Goal: Task Accomplishment & Management: Complete application form

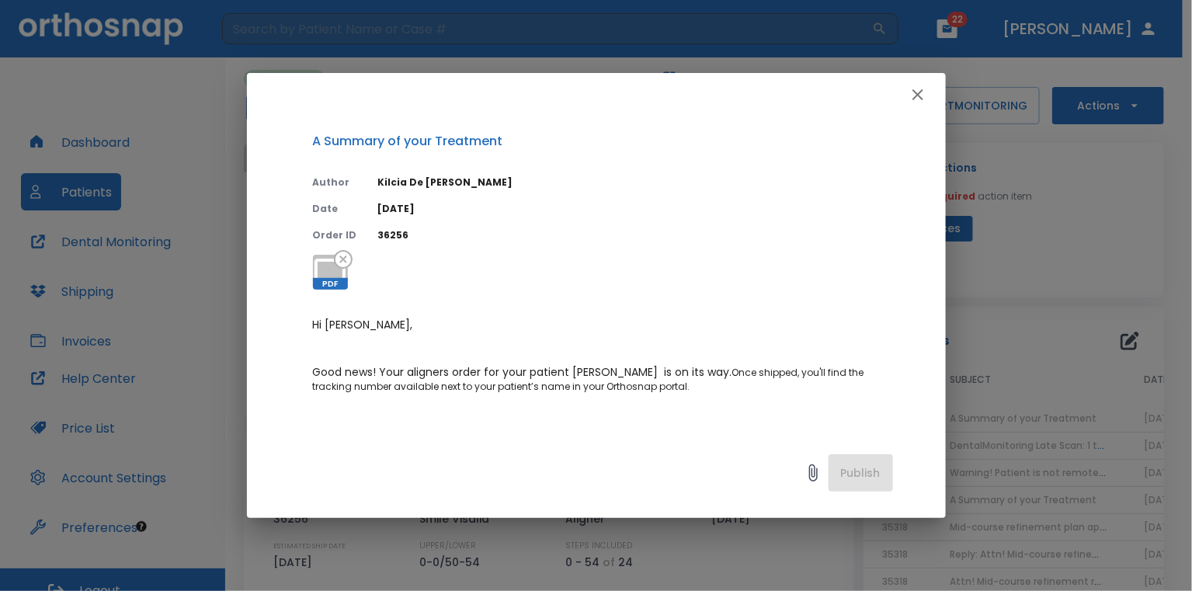
click at [918, 99] on icon "button" at bounding box center [917, 94] width 19 height 19
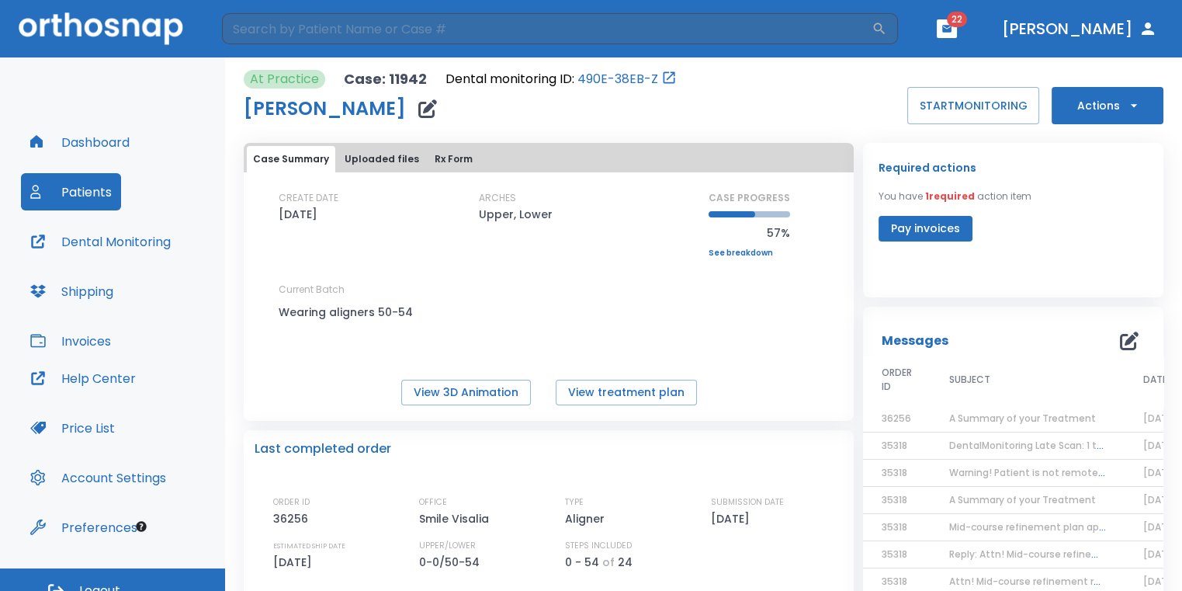
click at [611, 210] on div "ARCHES Upper, Lower" at bounding box center [549, 207] width 140 height 33
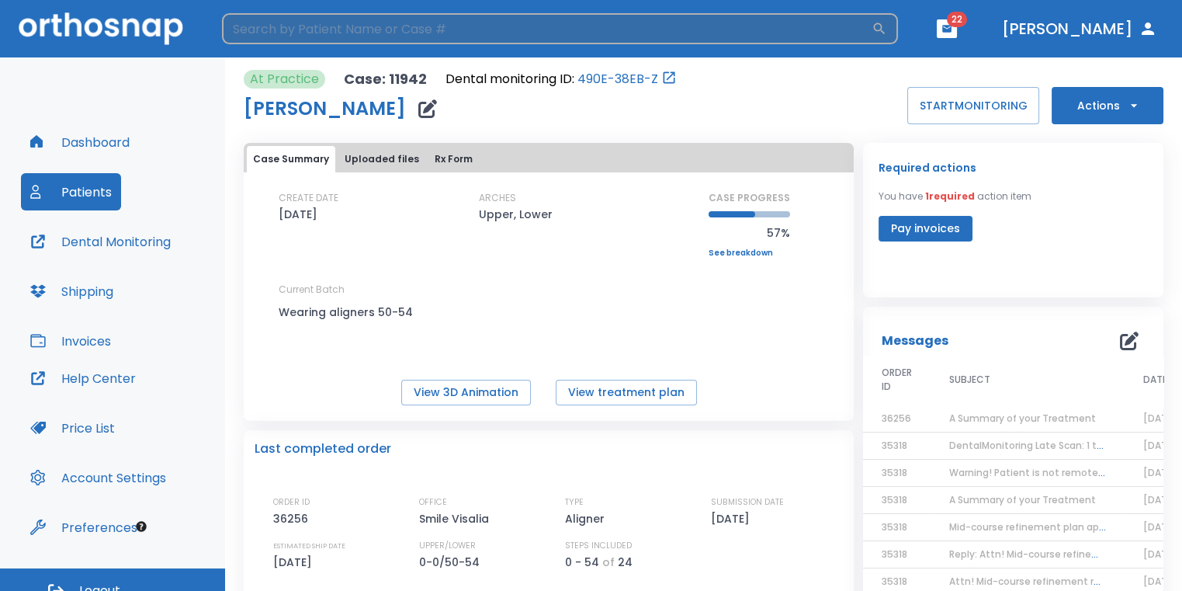
click at [533, 34] on input "search" at bounding box center [547, 28] width 650 height 31
type input "[PERSON_NAME]"
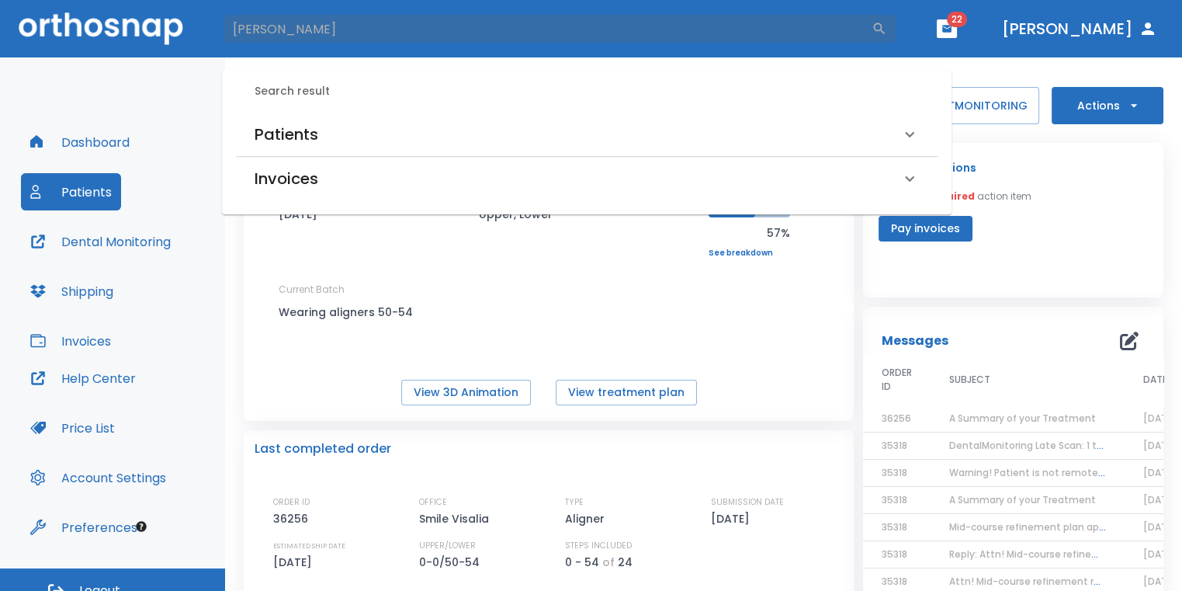
click at [464, 123] on div "Patients" at bounding box center [578, 134] width 646 height 25
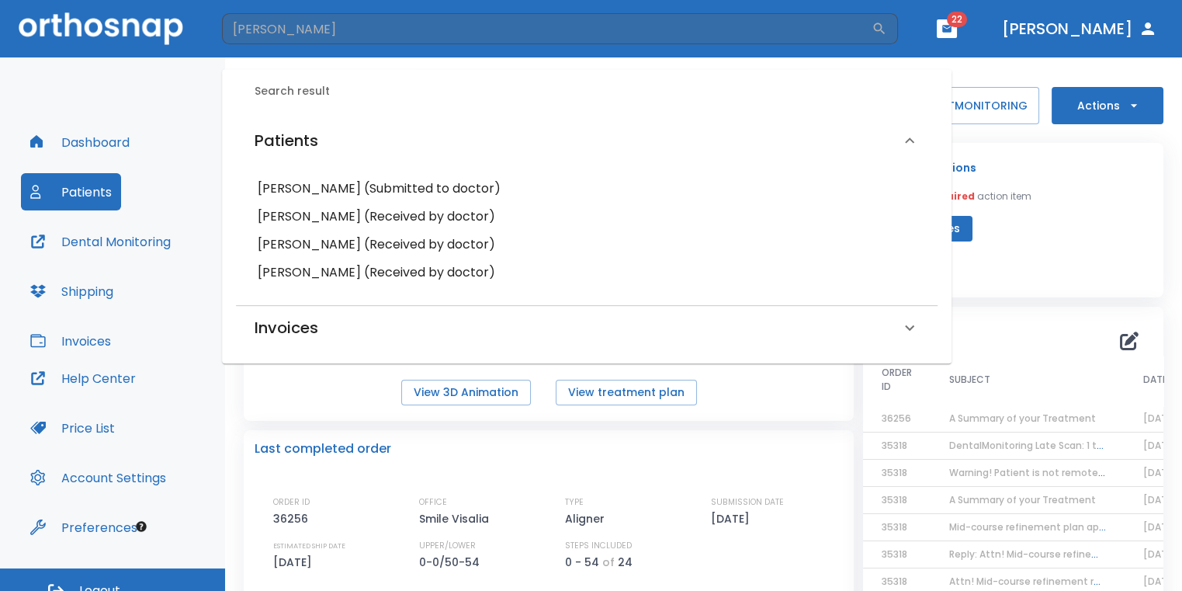
click at [457, 189] on h6 "[PERSON_NAME] (Submitted to doctor)" at bounding box center [587, 189] width 658 height 22
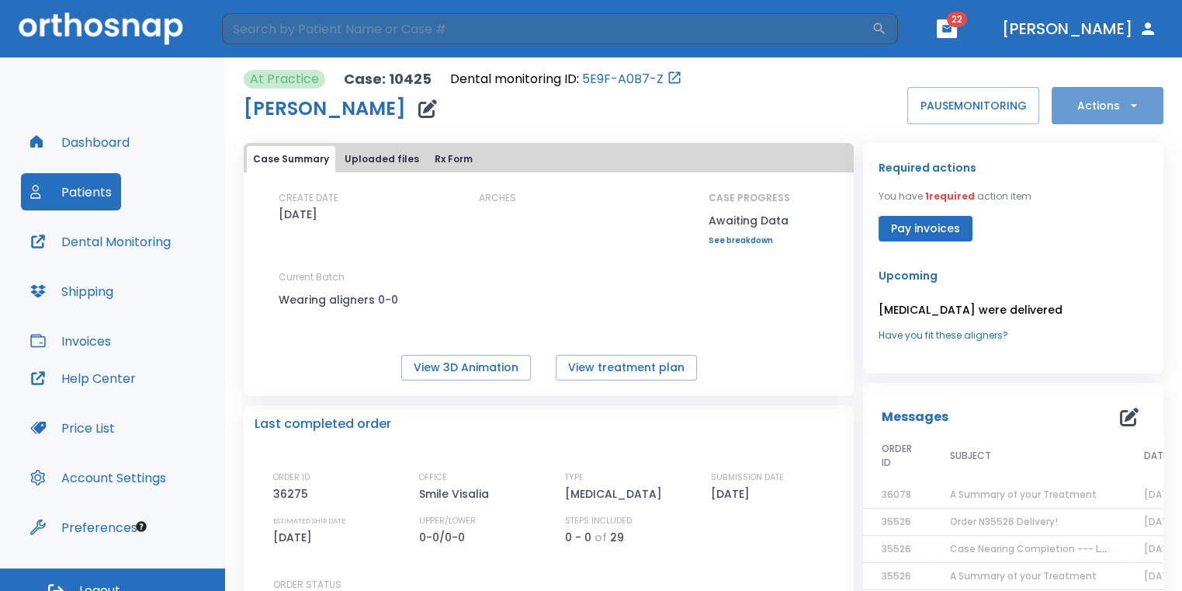
click at [1104, 99] on button "Actions" at bounding box center [1108, 105] width 112 height 37
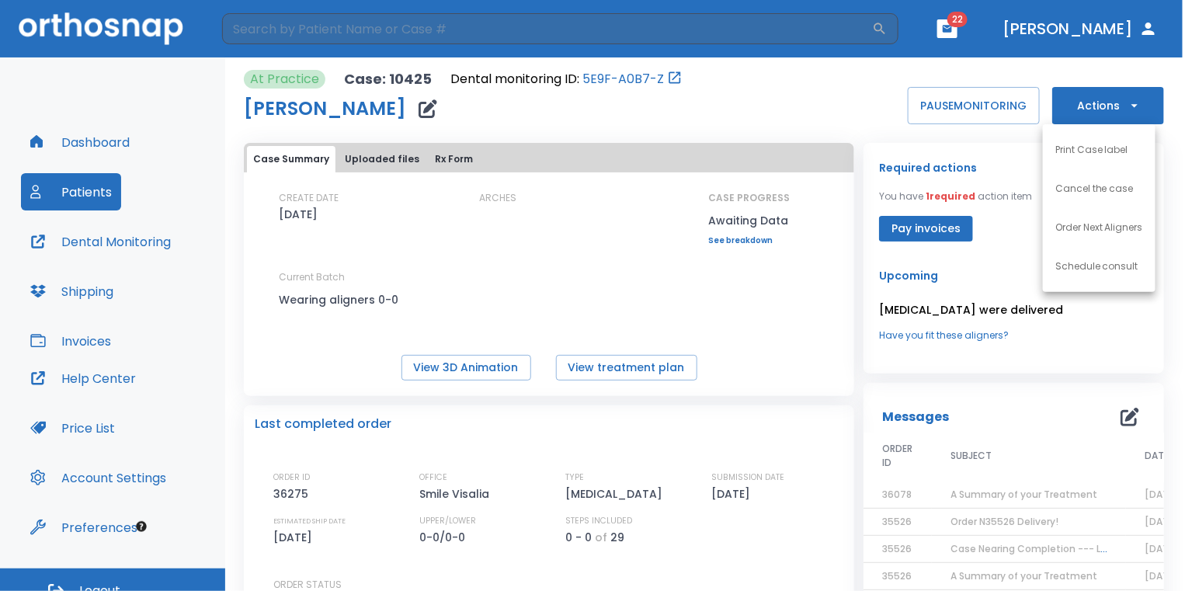
click at [1089, 217] on li "Order Next Aligners" at bounding box center [1099, 227] width 113 height 39
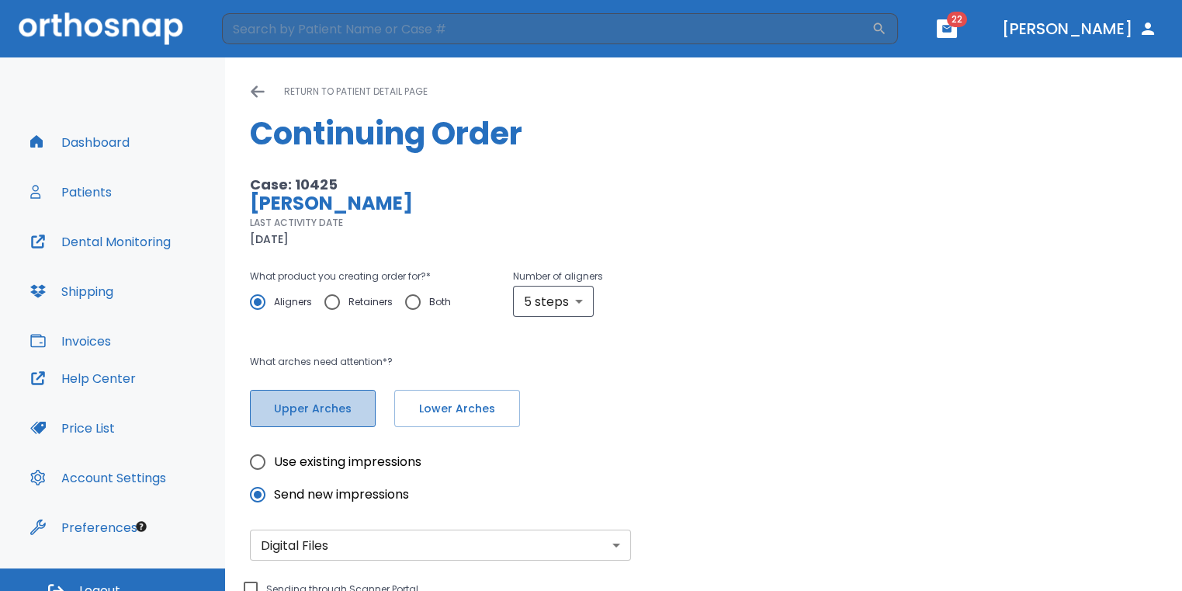
click at [342, 414] on span "Upper Arches" at bounding box center [312, 409] width 93 height 16
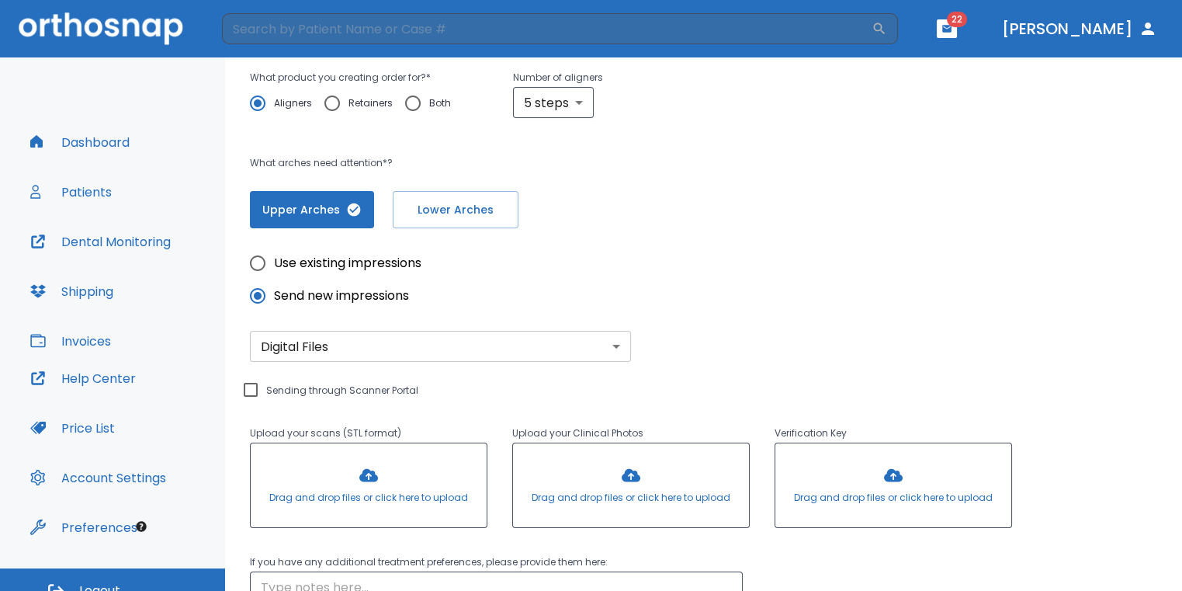
scroll to position [370, 0]
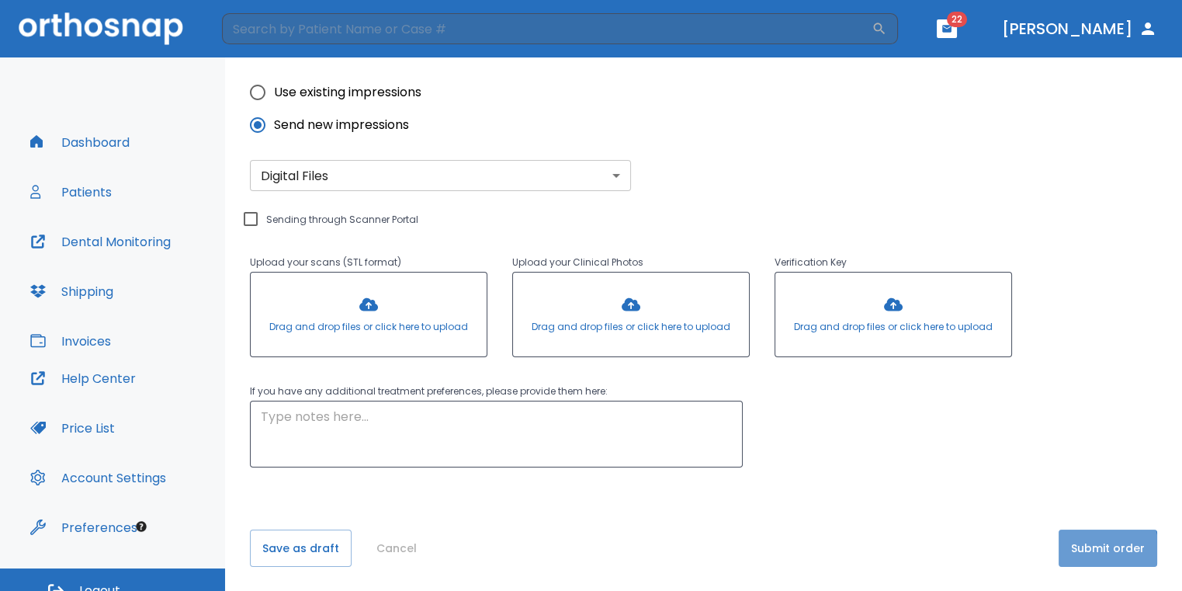
click at [1080, 549] on button "Submit order" at bounding box center [1108, 547] width 99 height 37
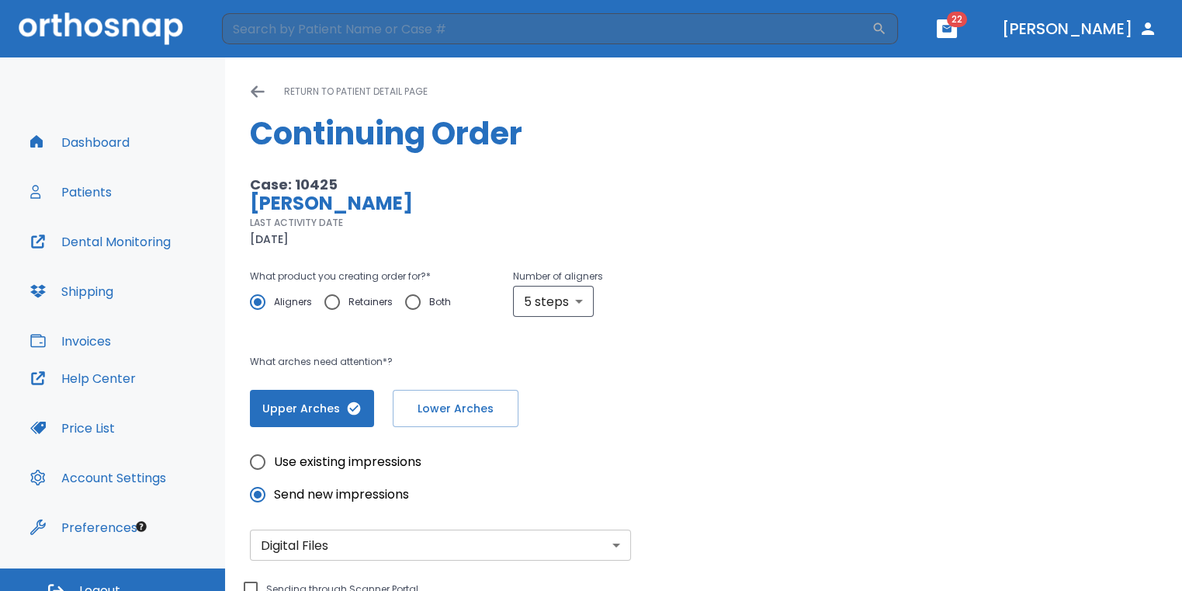
scroll to position [78, 0]
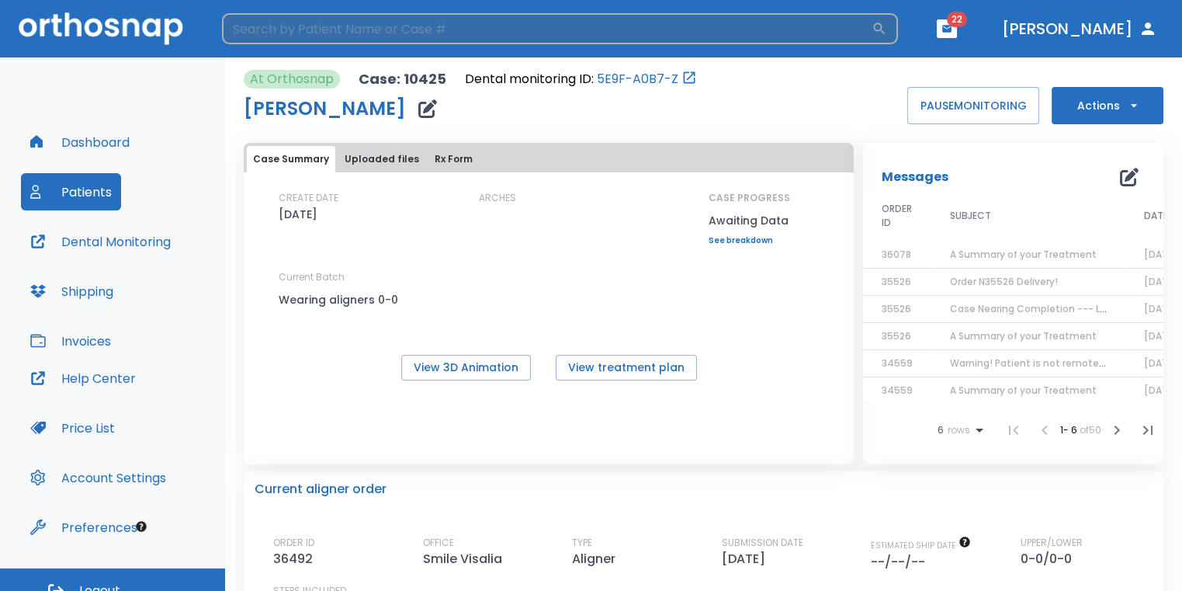
click at [661, 37] on input "search" at bounding box center [547, 28] width 650 height 31
type input "dorado"
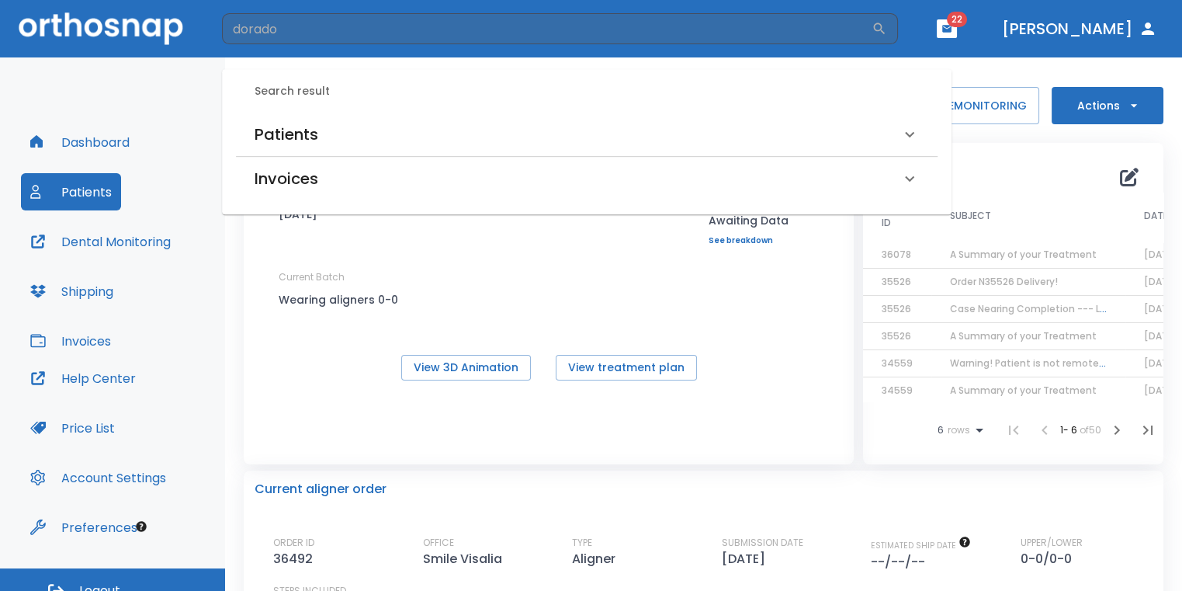
click at [329, 146] on div "Patients" at bounding box center [578, 134] width 646 height 25
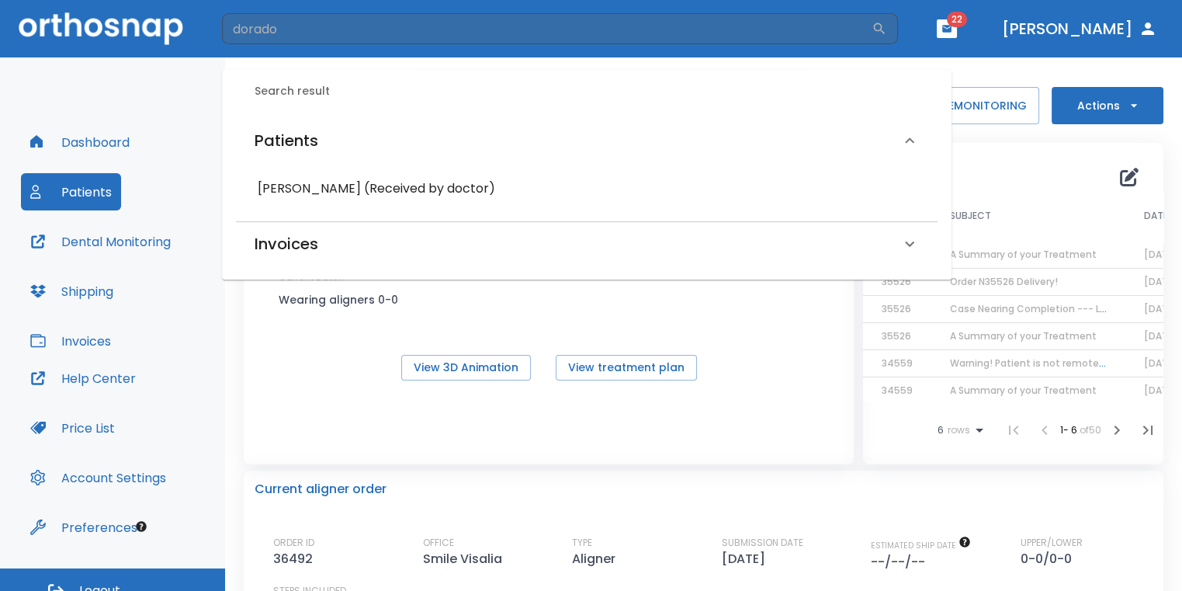
click at [352, 185] on h6 "[PERSON_NAME] (Received by doctor)" at bounding box center [587, 189] width 658 height 22
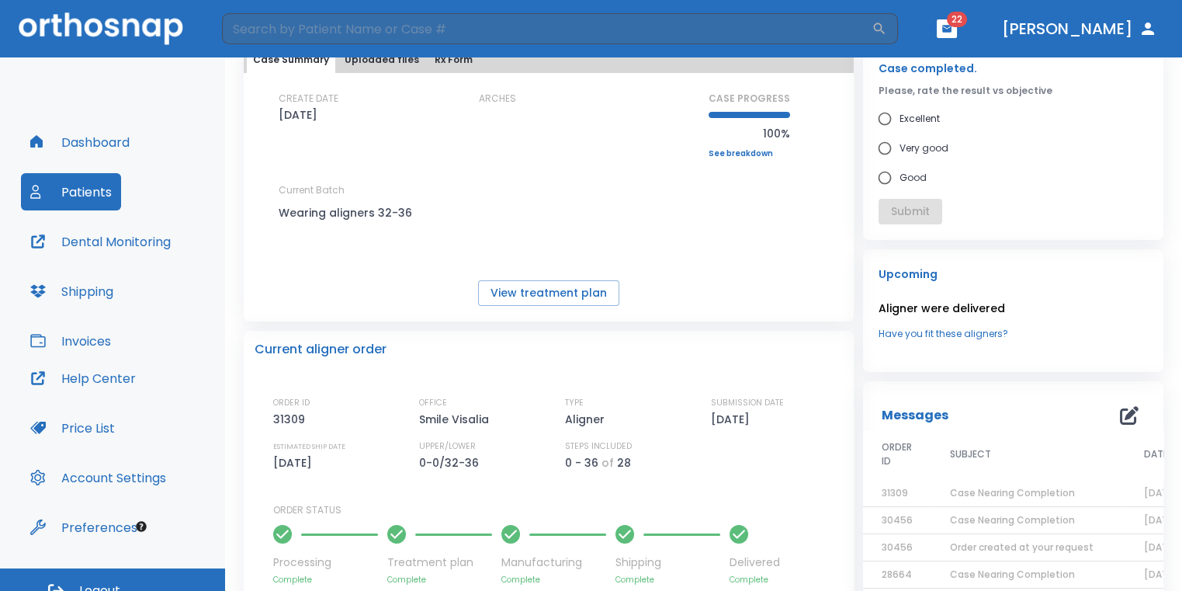
scroll to position [78, 0]
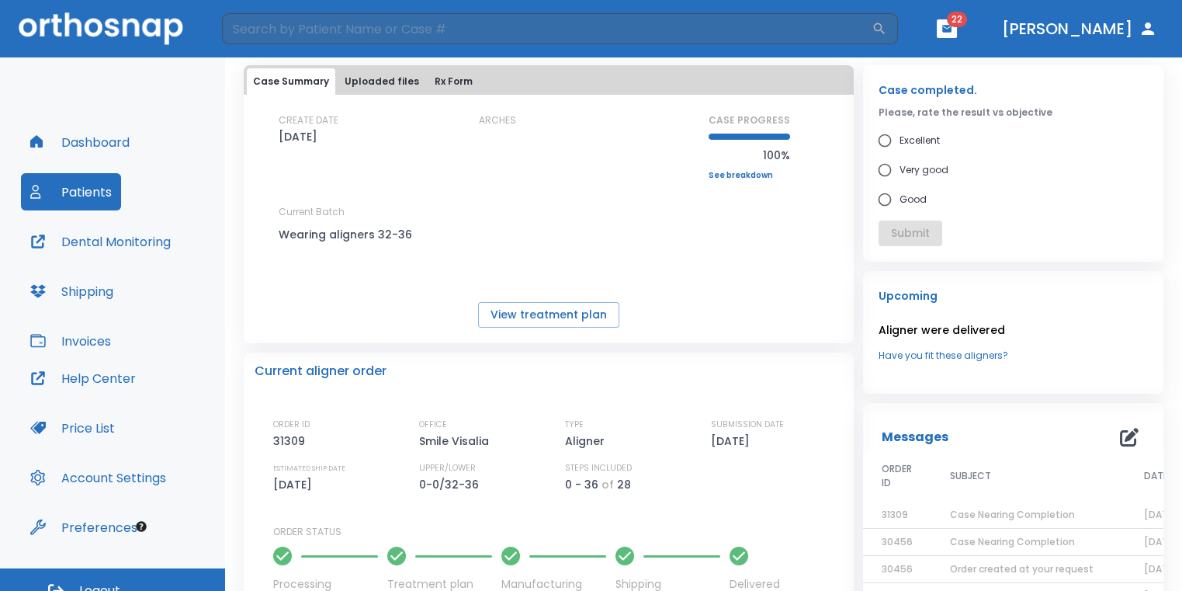
click at [991, 519] on span "Case Nearing Completion" at bounding box center [1012, 514] width 125 height 13
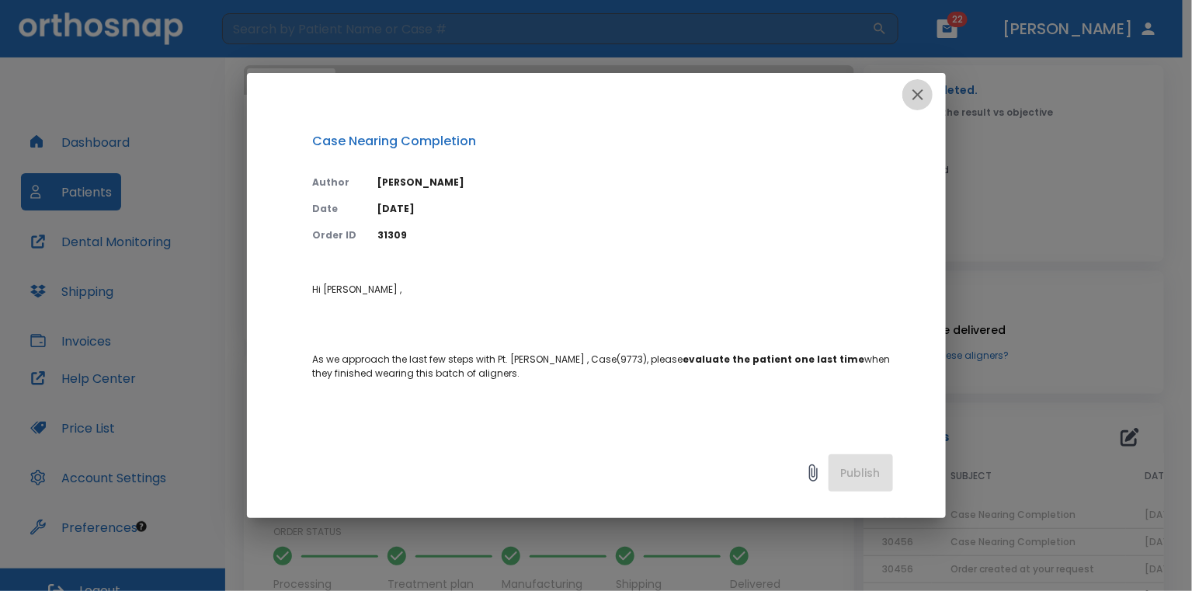
click at [926, 96] on icon "button" at bounding box center [917, 94] width 19 height 19
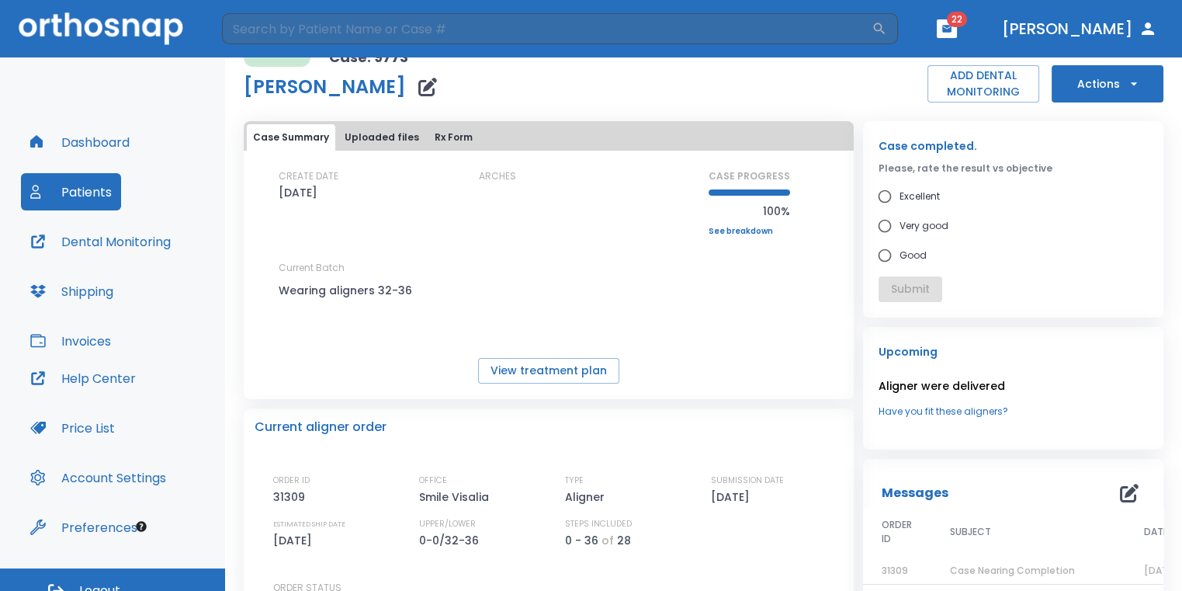
scroll to position [0, 0]
